Goal: Task Accomplishment & Management: Use online tool/utility

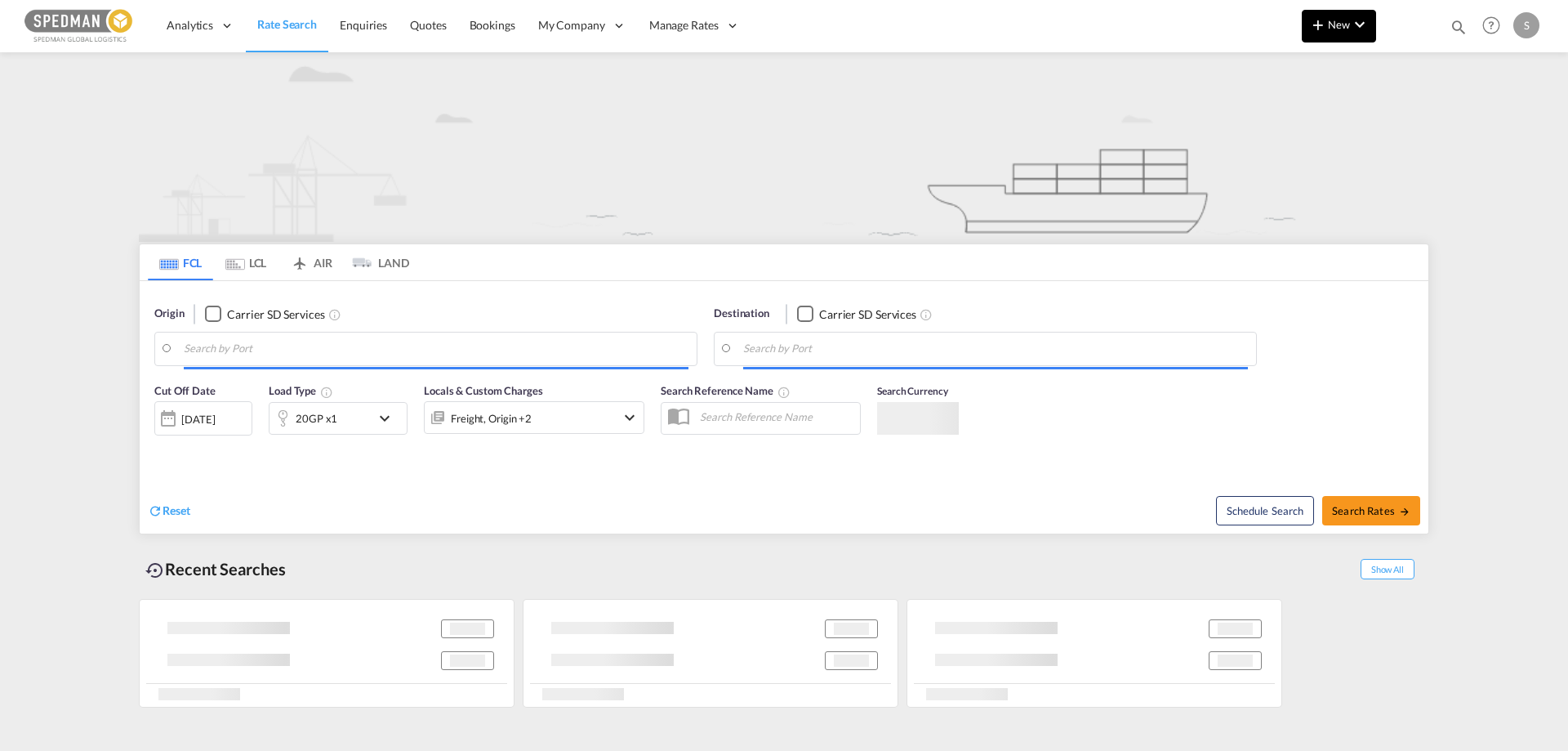
click at [1334, 24] on span "New" at bounding box center [1338, 25] width 61 height 14
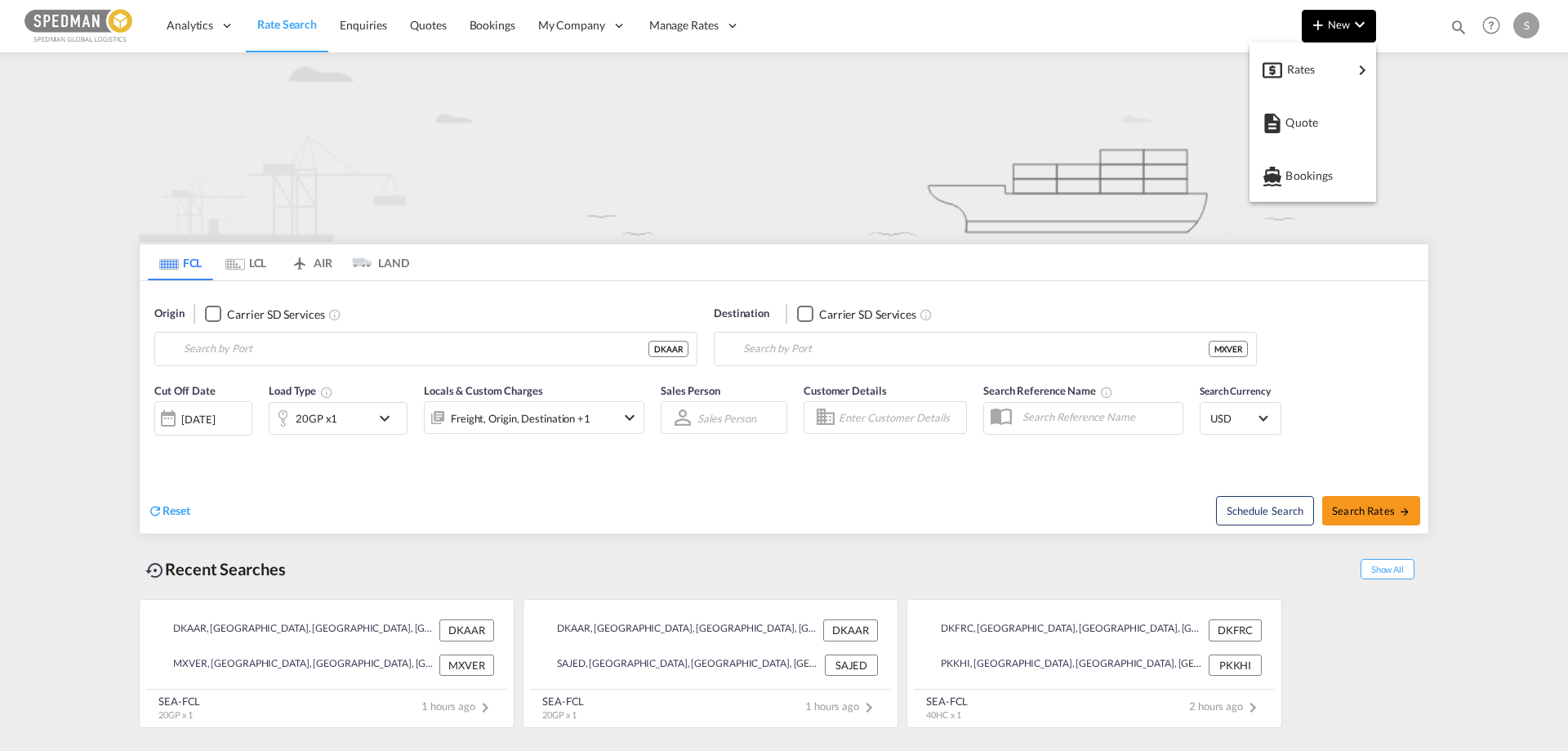
type input "[GEOGRAPHIC_DATA], [GEOGRAPHIC_DATA]"
type input "[GEOGRAPHIC_DATA], MXVER"
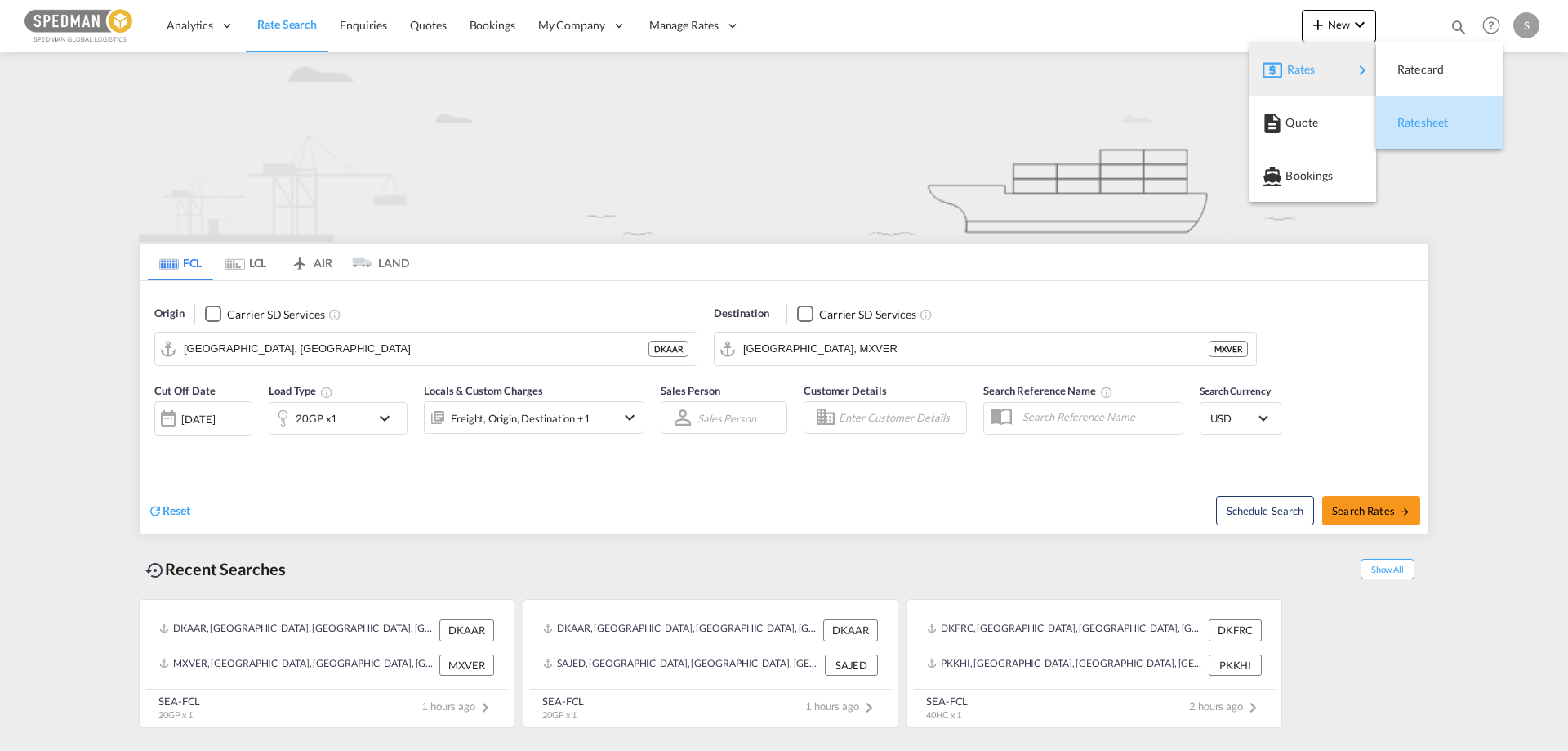
click at [1410, 112] on span "Ratesheet" at bounding box center [1405, 123] width 18 height 33
